Goal: Transaction & Acquisition: Obtain resource

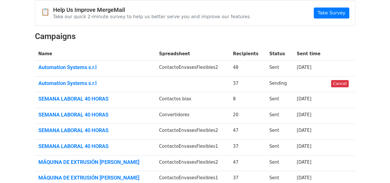
scroll to position [155, 0]
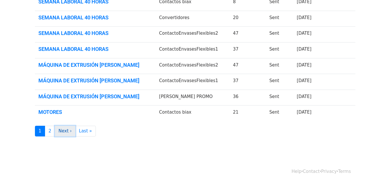
click at [56, 128] on link "Next ›" at bounding box center [65, 131] width 21 height 11
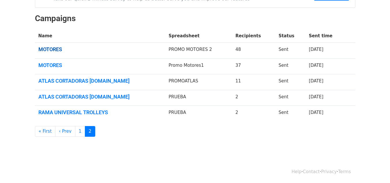
scroll to position [76, 0]
click at [44, 135] on link "« First" at bounding box center [45, 131] width 21 height 11
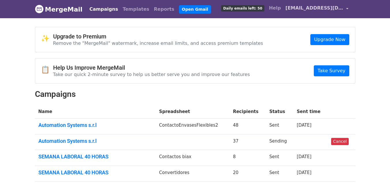
click at [345, 7] on link "[EMAIL_ADDRESS][DOMAIN_NAME]" at bounding box center [317, 9] width 68 height 14
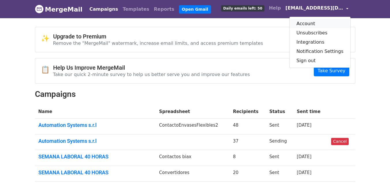
click at [303, 23] on link "Account" at bounding box center [320, 23] width 61 height 9
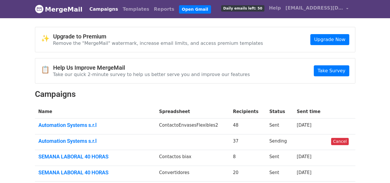
click at [261, 8] on span "Daily emails left: 50" at bounding box center [242, 8] width 43 height 6
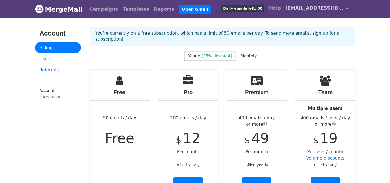
click at [347, 8] on link "[EMAIL_ADDRESS][DOMAIN_NAME]" at bounding box center [317, 9] width 68 height 14
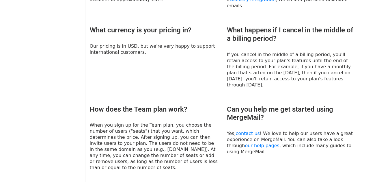
scroll to position [306, 0]
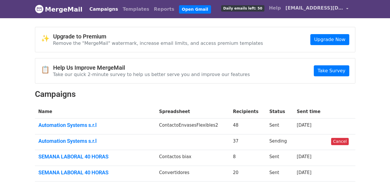
click at [348, 8] on link "[EMAIL_ADDRESS][DOMAIN_NAME]" at bounding box center [317, 9] width 68 height 14
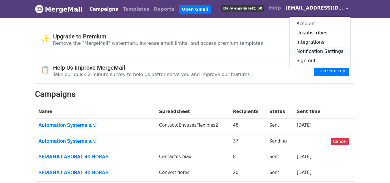
click at [310, 52] on link "Notification Settings" at bounding box center [320, 51] width 61 height 9
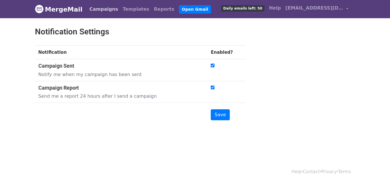
click at [107, 6] on link "Campaigns" at bounding box center [103, 9] width 33 height 12
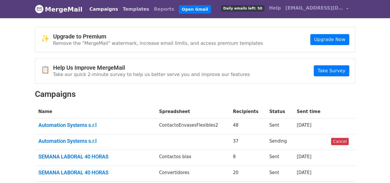
drag, startPoint x: 0, startPoint y: 0, endPoint x: 127, endPoint y: 8, distance: 126.8
click at [127, 8] on link "Templates" at bounding box center [135, 9] width 31 height 12
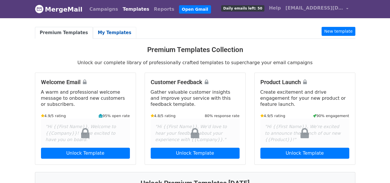
click at [107, 29] on link "My Templates" at bounding box center [114, 33] width 43 height 12
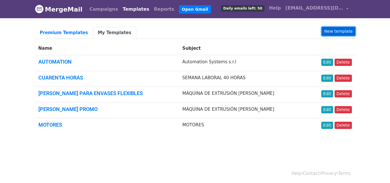
click at [337, 31] on link "New template" at bounding box center [339, 31] width 34 height 9
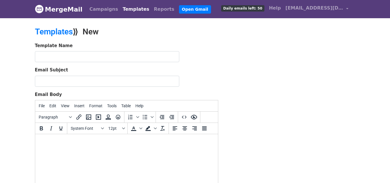
click at [124, 10] on link "Templates" at bounding box center [135, 9] width 31 height 12
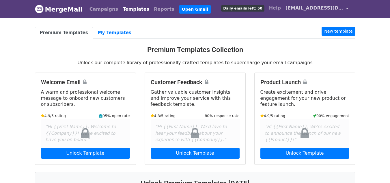
click at [340, 7] on span "[EMAIL_ADDRESS][DOMAIN_NAME]" at bounding box center [315, 8] width 58 height 7
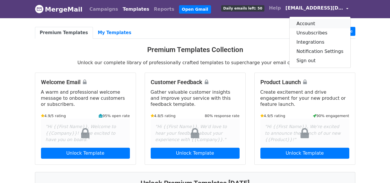
click at [311, 21] on link "Account" at bounding box center [320, 23] width 61 height 9
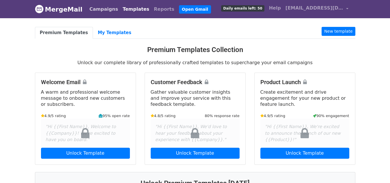
click at [92, 10] on link "Campaigns" at bounding box center [103, 9] width 33 height 12
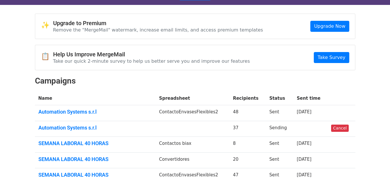
scroll to position [10, 0]
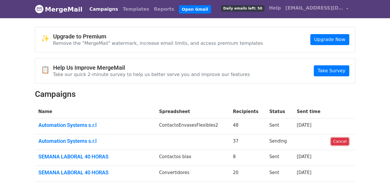
drag, startPoint x: 339, startPoint y: 142, endPoint x: 214, endPoint y: 27, distance: 169.8
click at [339, 142] on link "Cancel" at bounding box center [340, 141] width 18 height 7
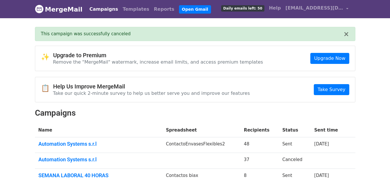
click at [41, 8] on img at bounding box center [39, 9] width 9 height 9
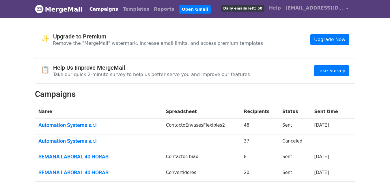
click at [60, 9] on link "MergeMail" at bounding box center [59, 9] width 48 height 12
click at [346, 6] on link "[EMAIL_ADDRESS][DOMAIN_NAME]" at bounding box center [317, 9] width 68 height 14
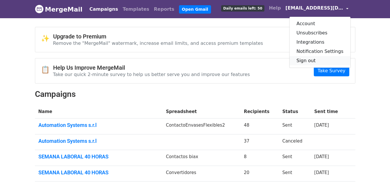
click at [313, 58] on link "Sign out" at bounding box center [320, 60] width 61 height 9
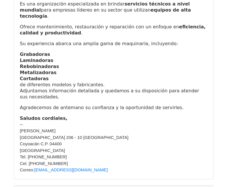
scroll to position [1560, 0]
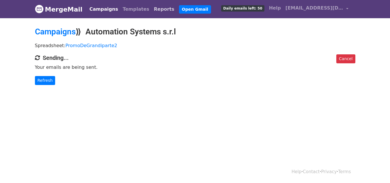
click at [152, 11] on link "Reports" at bounding box center [164, 9] width 25 height 12
click at [126, 9] on link "Templates" at bounding box center [135, 9] width 31 height 12
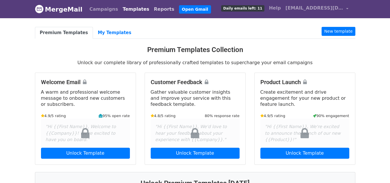
click at [152, 10] on link "Reports" at bounding box center [164, 9] width 25 height 12
click at [152, 6] on link "Reports" at bounding box center [164, 9] width 25 height 12
click at [94, 8] on link "Campaigns" at bounding box center [103, 9] width 33 height 12
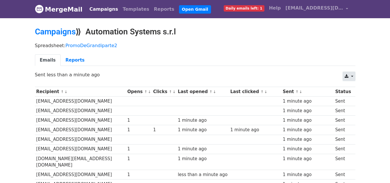
click at [349, 77] on link at bounding box center [349, 76] width 12 height 9
click at [359, 98] on link "Excel" at bounding box center [356, 98] width 26 height 9
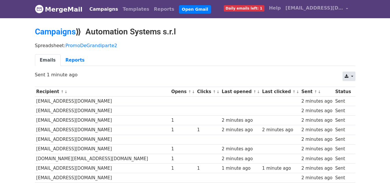
click at [350, 75] on link at bounding box center [349, 76] width 12 height 9
click at [356, 96] on link "Excel" at bounding box center [356, 98] width 26 height 9
